Goal: Browse casually: Explore the website without a specific task or goal

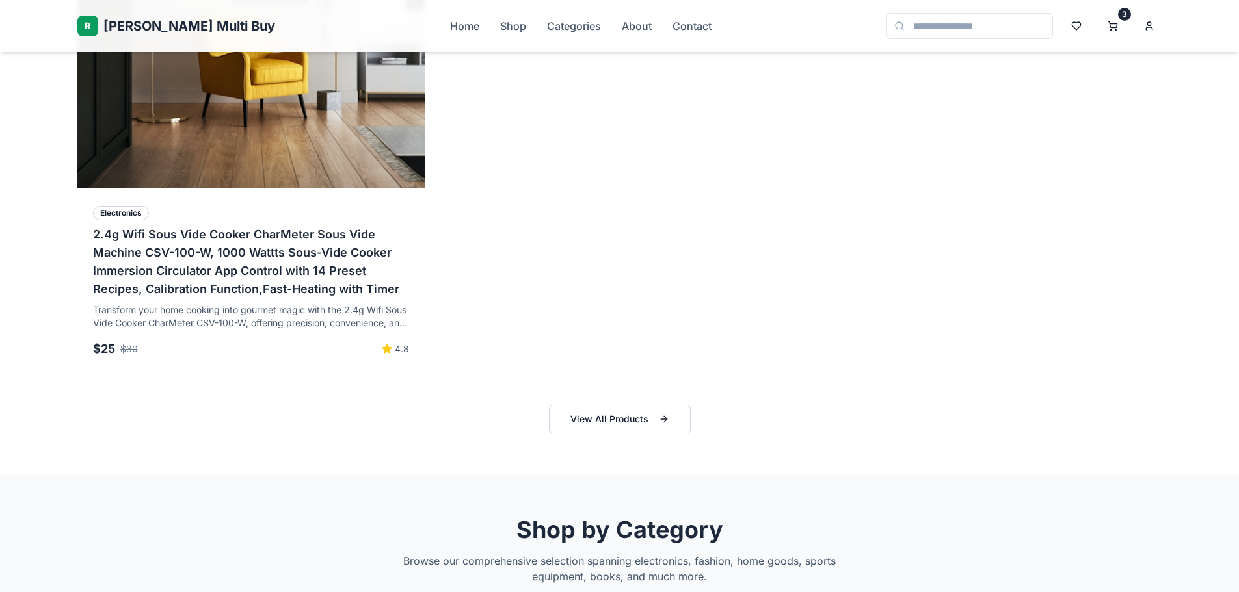
scroll to position [1431, 0]
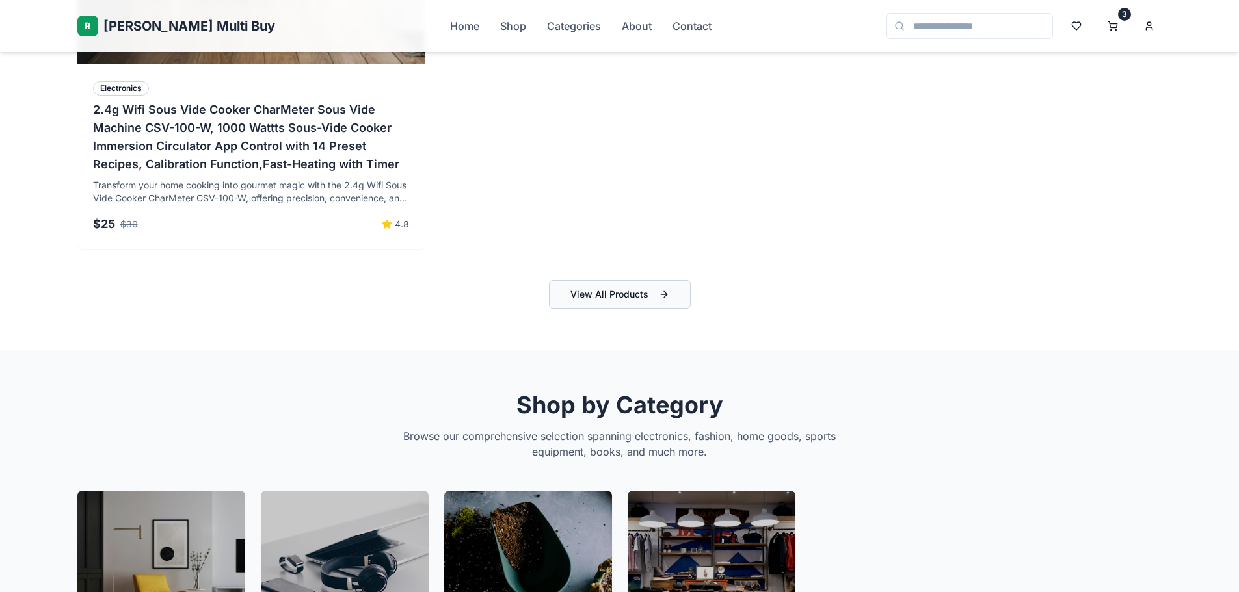
click at [617, 289] on button "View All Products" at bounding box center [620, 294] width 142 height 29
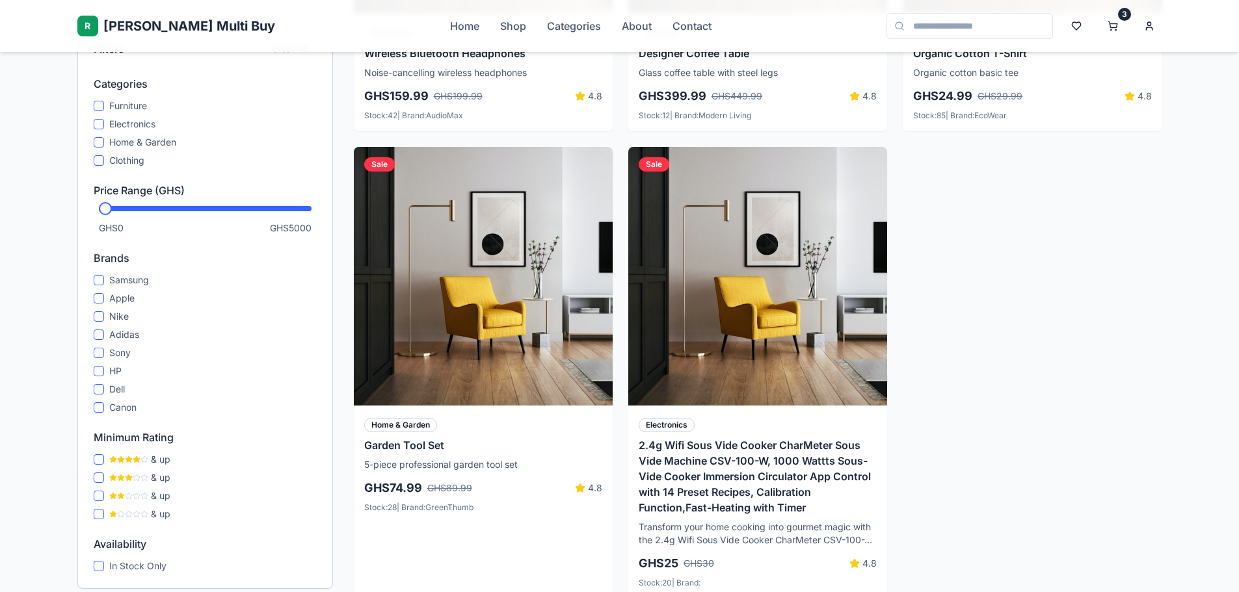
scroll to position [1040, 0]
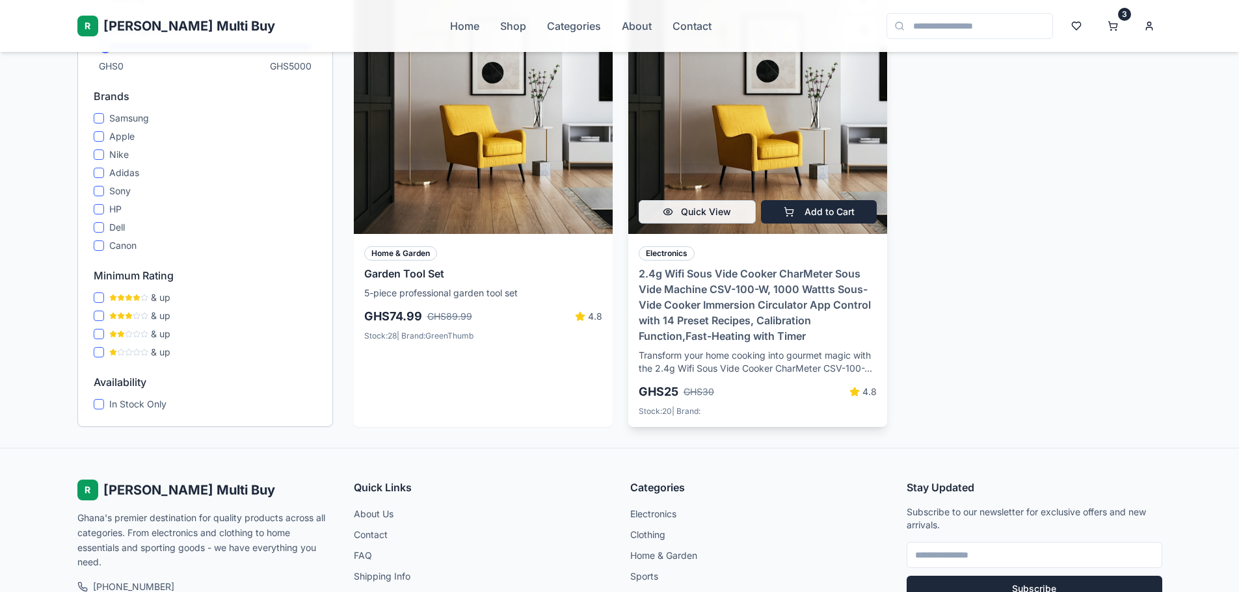
click at [741, 312] on h3 "2.4g Wifi Sous Vide Cooker CharMeter Sous Vide Machine CSV-100-W, 1000 Wattts S…" at bounding box center [758, 305] width 238 height 78
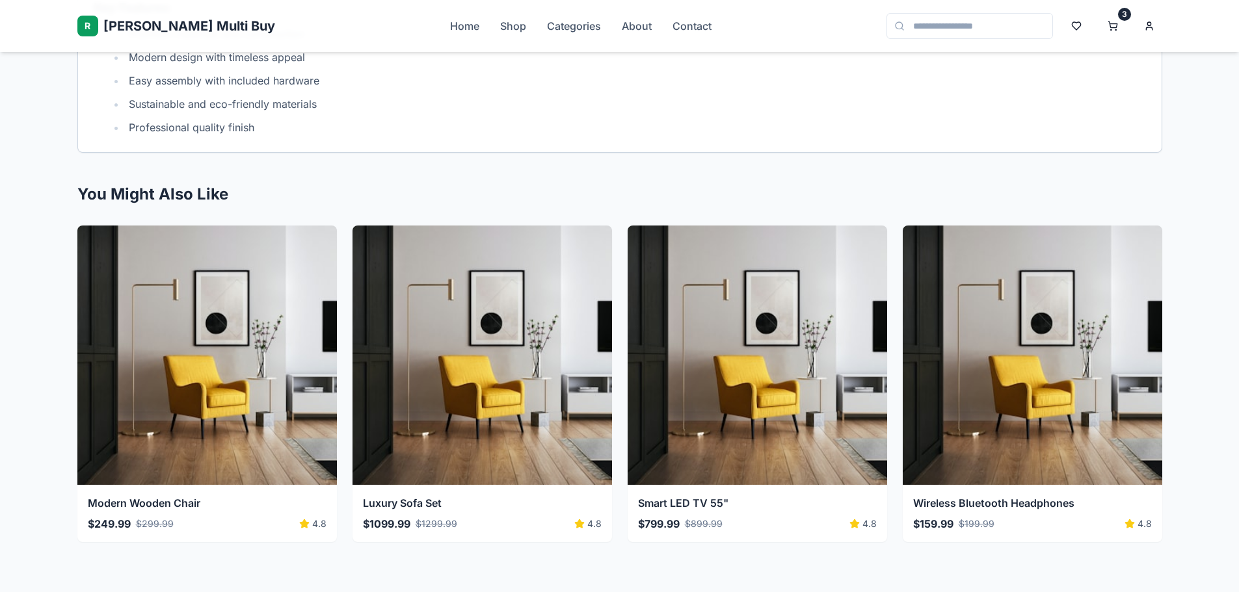
scroll to position [1330, 0]
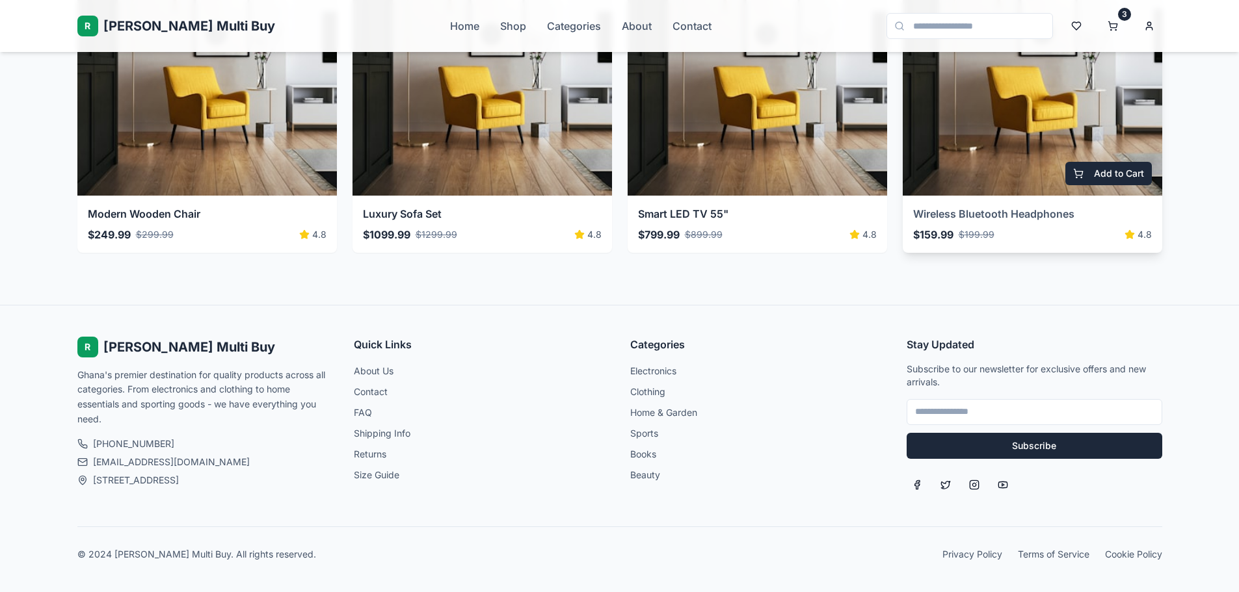
click at [1020, 214] on h3 "Wireless Bluetooth Headphones" at bounding box center [1032, 214] width 239 height 16
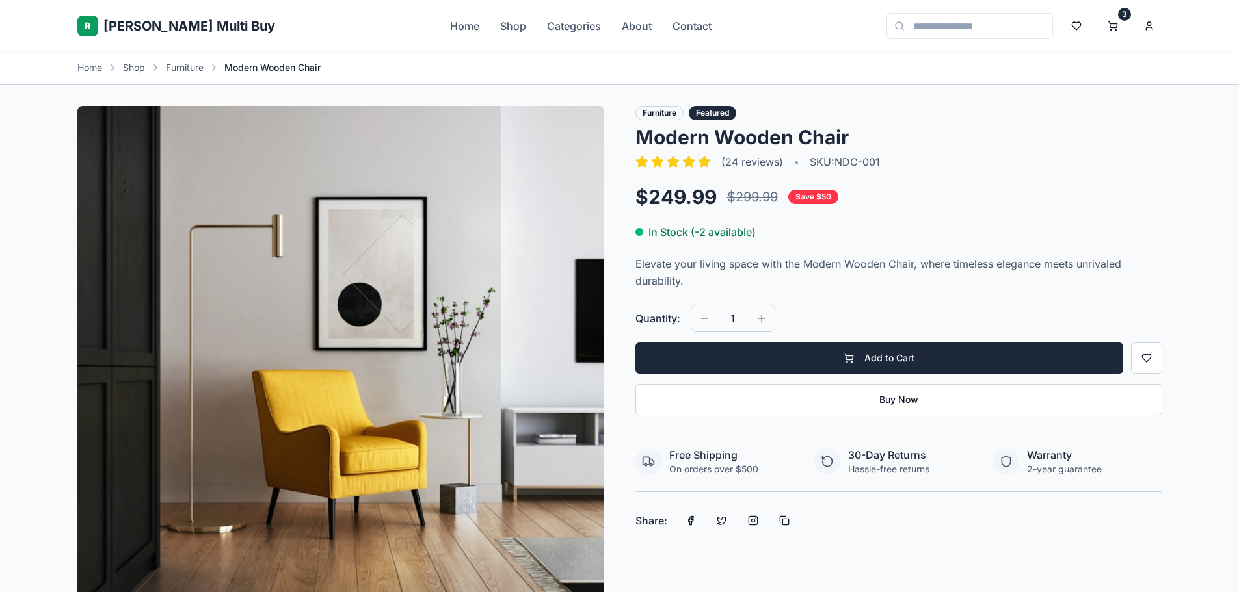
scroll to position [0, 0]
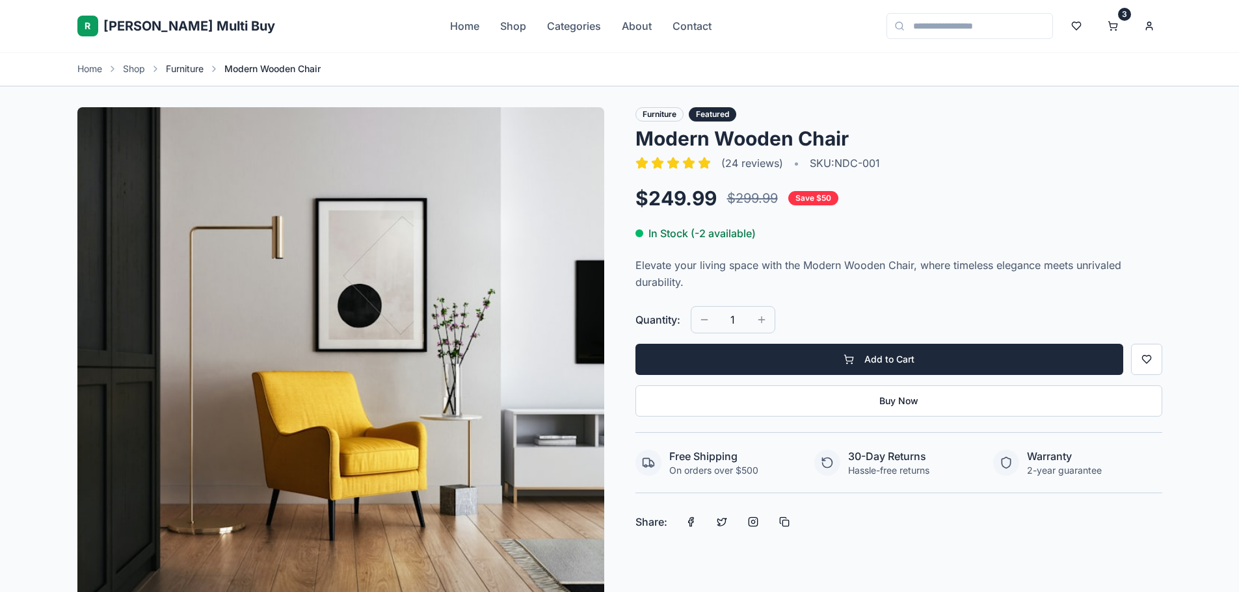
click at [181, 70] on link "Furniture" at bounding box center [185, 68] width 38 height 13
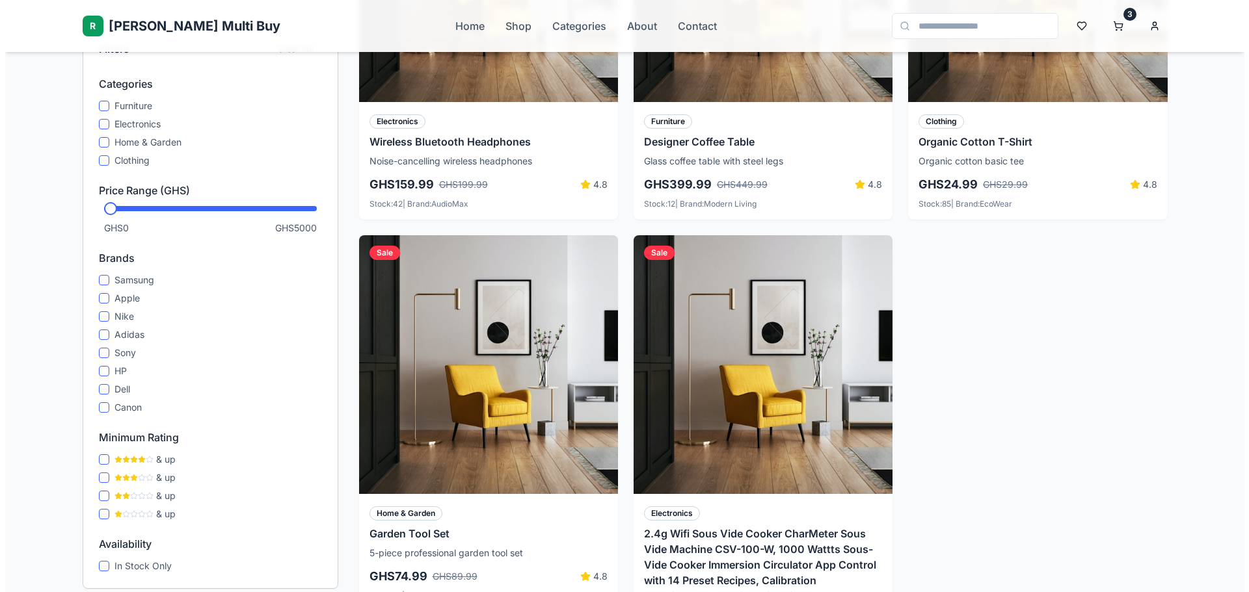
scroll to position [1106, 0]
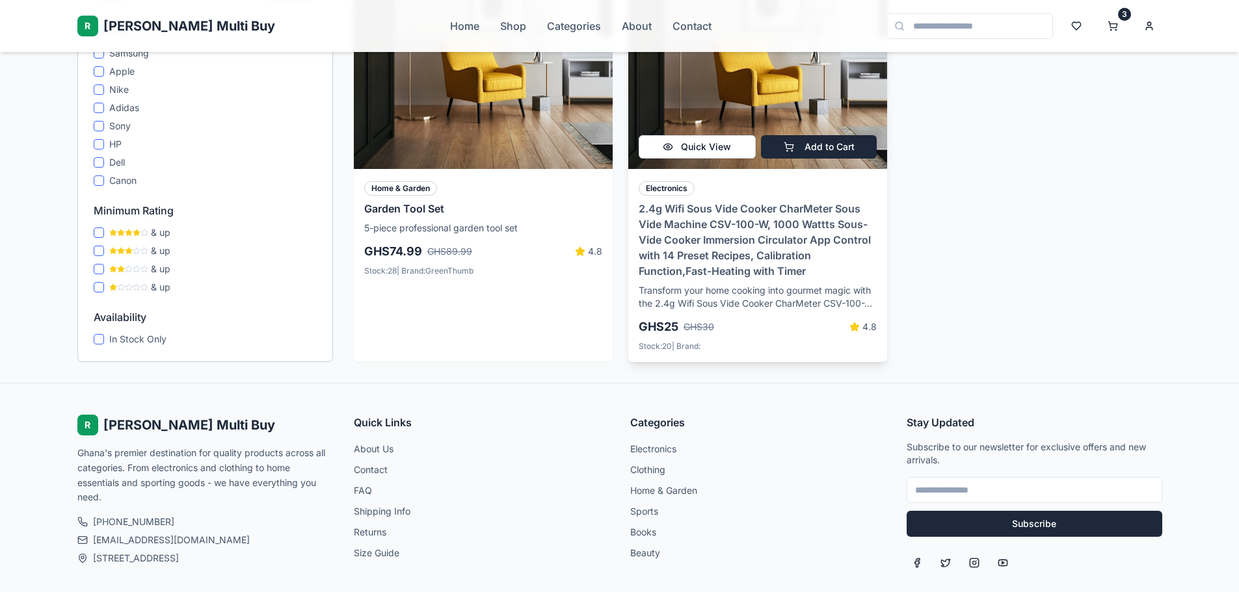
click at [738, 149] on button "Quick View" at bounding box center [697, 146] width 117 height 23
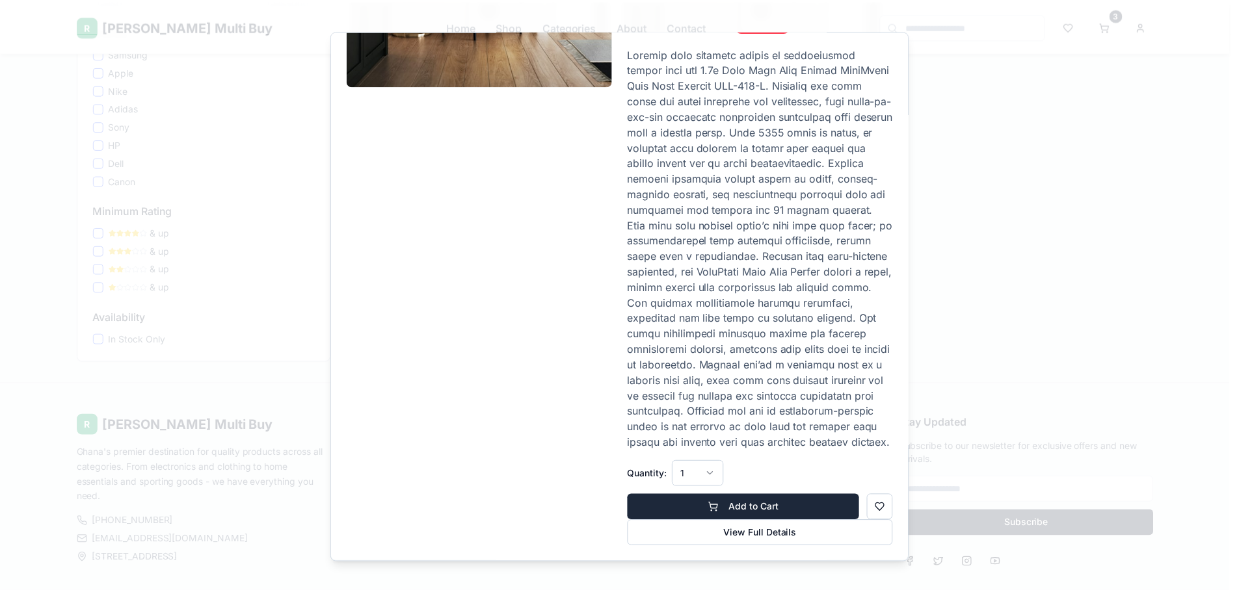
scroll to position [0, 0]
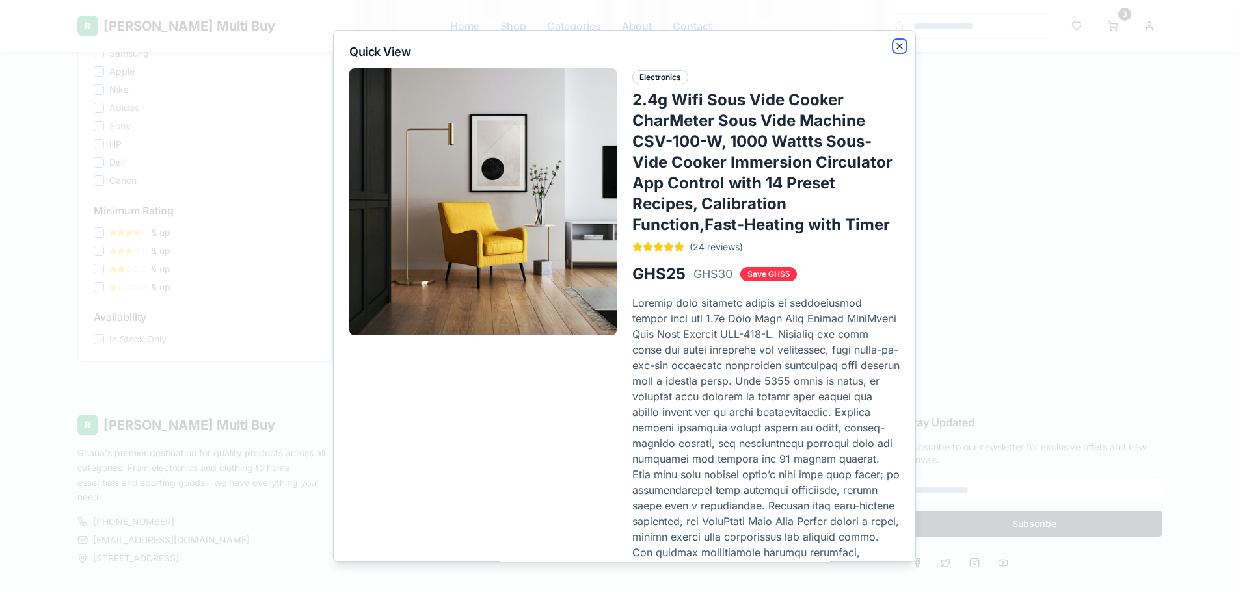
click at [894, 41] on icon "button" at bounding box center [899, 46] width 10 height 10
